Goal: Task Accomplishment & Management: Check status

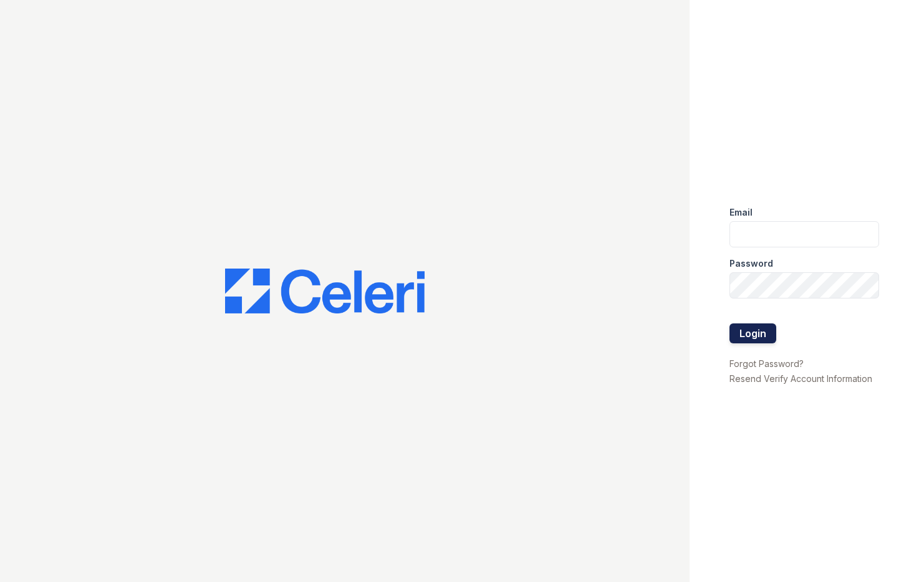
type input "jadastallings@spmlv.com"
click at [752, 328] on button "Login" at bounding box center [752, 333] width 47 height 20
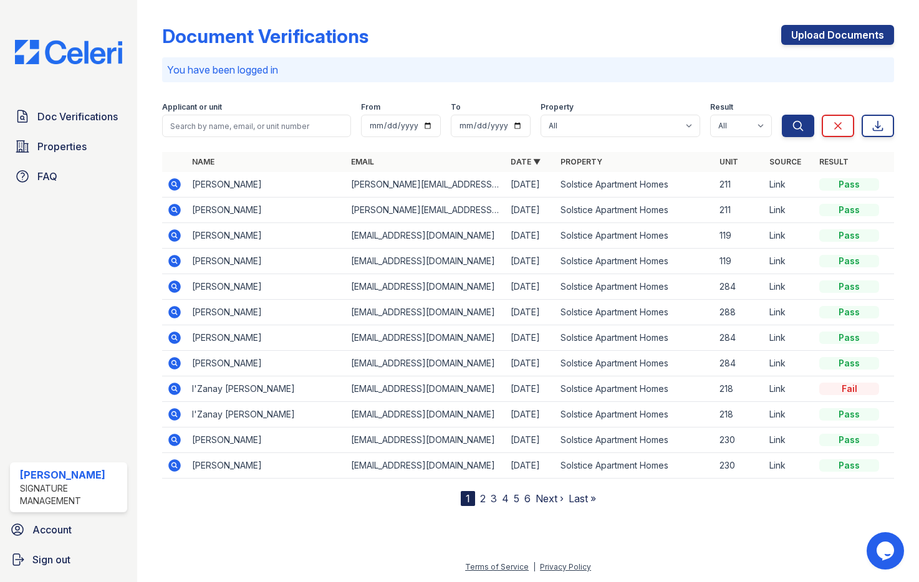
click at [174, 181] on icon at bounding box center [174, 184] width 15 height 15
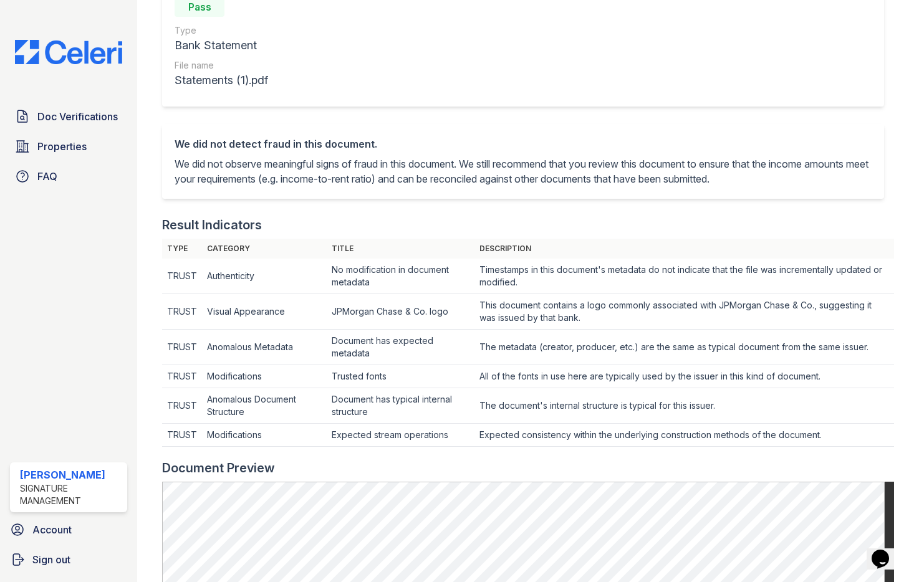
scroll to position [312, 0]
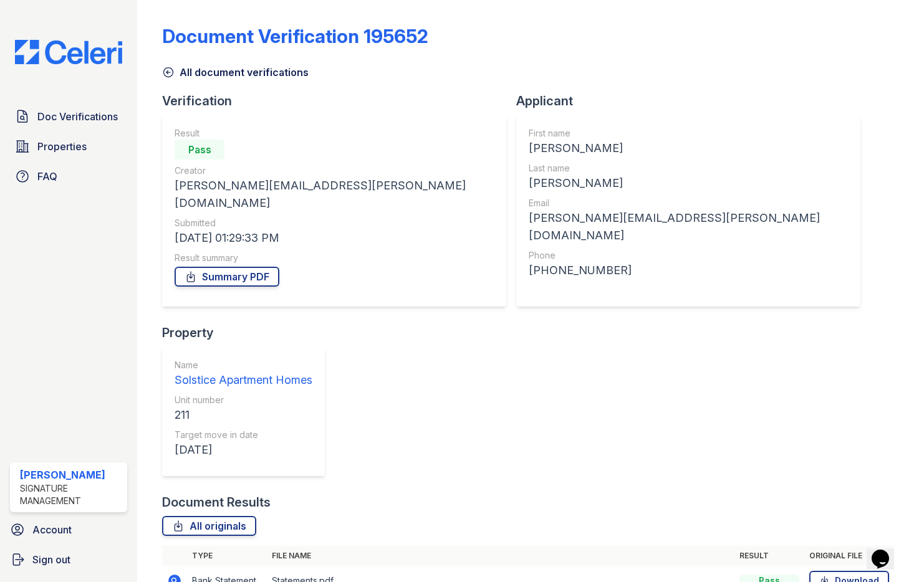
click at [173, 573] on icon at bounding box center [174, 580] width 15 height 15
click at [217, 267] on link "Summary PDF" at bounding box center [226, 277] width 105 height 20
click at [836, 571] on link "Download" at bounding box center [849, 581] width 80 height 20
